Goal: Task Accomplishment & Management: Use online tool/utility

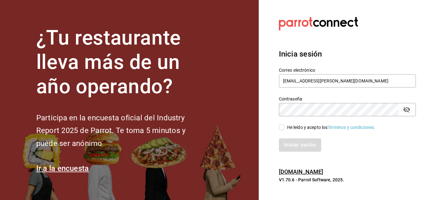
click at [283, 128] on input "He leído y acepto los Términos y condiciones." at bounding box center [282, 127] width 6 height 6
checkbox input "true"
click at [292, 141] on button "Iniciar sesión" at bounding box center [300, 144] width 43 height 13
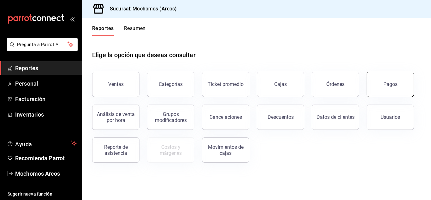
click at [397, 73] on div "Pagos" at bounding box center [386, 80] width 55 height 33
click at [389, 93] on button "Pagos" at bounding box center [390, 84] width 47 height 25
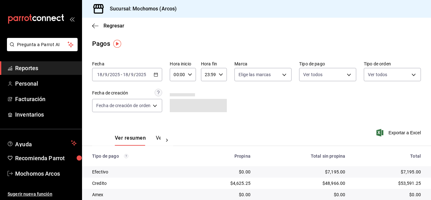
click at [189, 74] on icon "button" at bounding box center [190, 74] width 4 height 4
click at [177, 112] on button "10" at bounding box center [177, 116] width 10 height 13
type input "10:00"
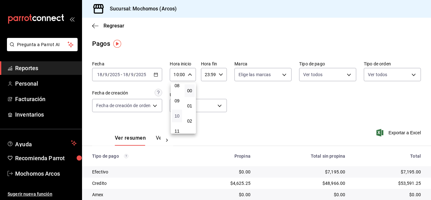
click at [176, 113] on span "10" at bounding box center [177, 115] width 3 height 5
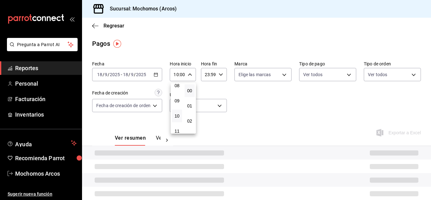
click at [246, 106] on div at bounding box center [215, 100] width 431 height 200
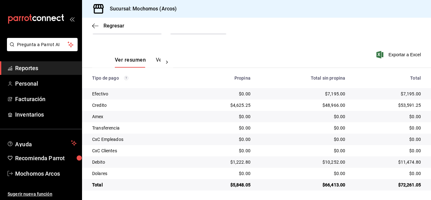
scroll to position [79, 0]
click at [71, 144] on icon "mailbox folders" at bounding box center [74, 143] width 6 height 8
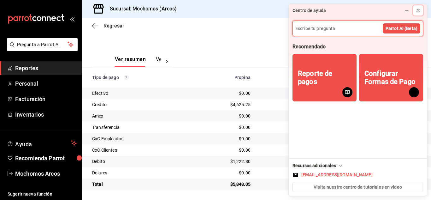
click at [417, 10] on icon at bounding box center [418, 10] width 5 height 5
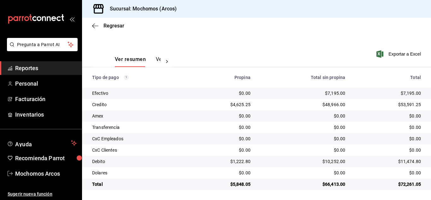
click at [241, 33] on div "Regresar" at bounding box center [256, 26] width 349 height 16
